Goal: Check status

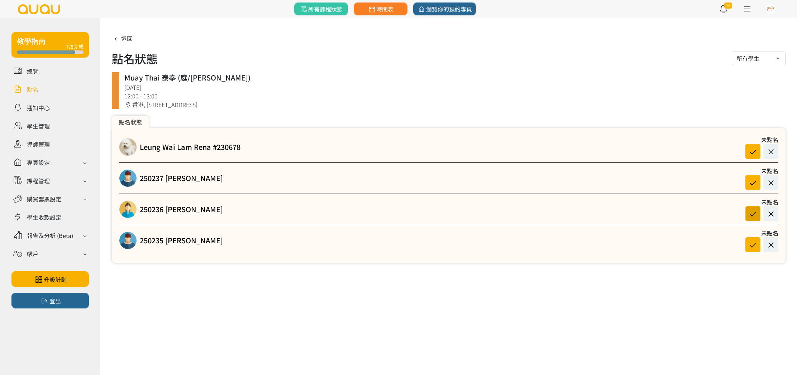
click at [753, 216] on icon at bounding box center [753, 214] width 14 height 10
click at [754, 245] on icon at bounding box center [753, 245] width 14 height 10
click at [750, 180] on icon at bounding box center [753, 183] width 14 height 10
click at [751, 155] on icon at bounding box center [753, 152] width 14 height 10
click at [35, 89] on link at bounding box center [49, 89] width 77 height 13
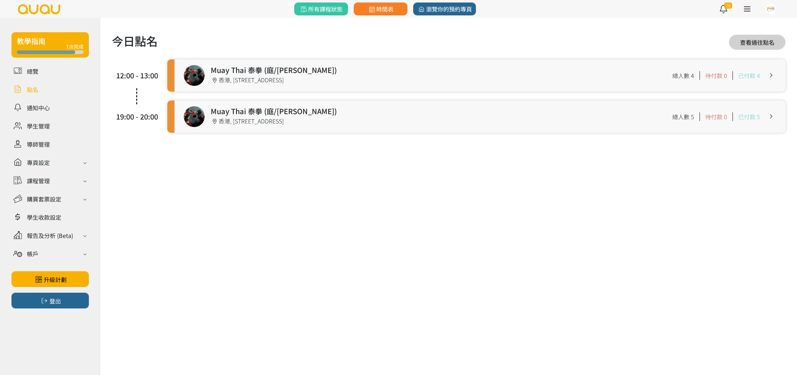
click at [274, 117] on link at bounding box center [479, 117] width 611 height 32
